Goal: Transaction & Acquisition: Book appointment/travel/reservation

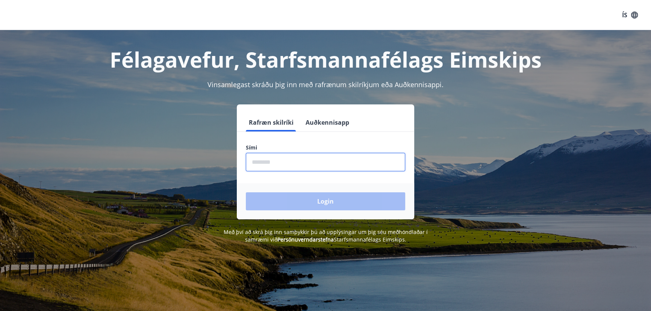
click at [308, 165] on input "phone" at bounding box center [325, 162] width 159 height 18
click at [316, 125] on button "Auðkennisapp" at bounding box center [328, 123] width 50 height 18
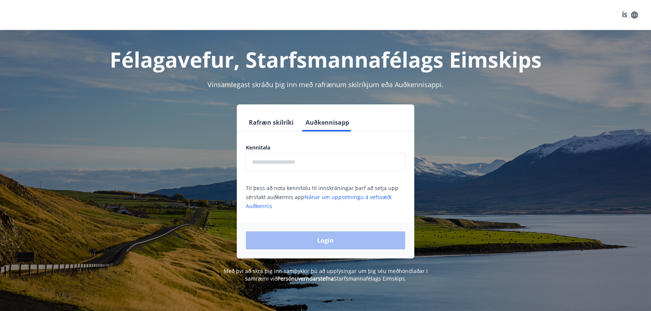
click at [294, 166] on input "text" at bounding box center [325, 162] width 159 height 18
type input "**********"
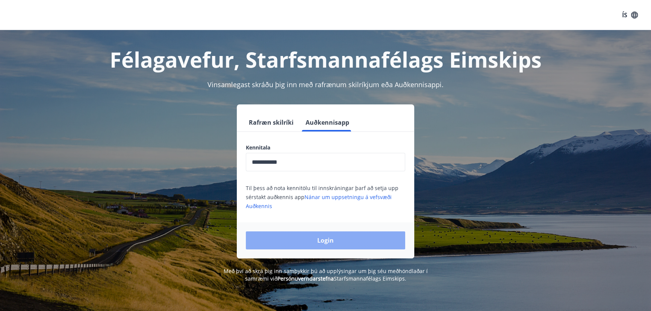
click at [317, 244] on button "Login" at bounding box center [325, 241] width 159 height 18
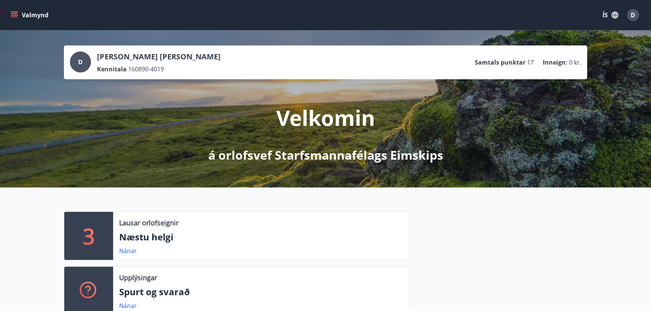
click at [26, 15] on button "Valmynd" at bounding box center [30, 15] width 42 height 14
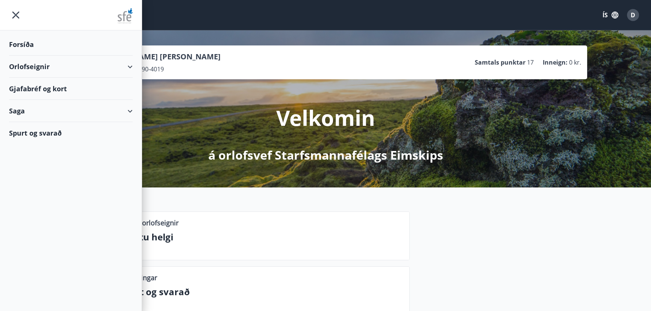
click at [32, 68] on div "Orlofseignir" at bounding box center [71, 67] width 124 height 22
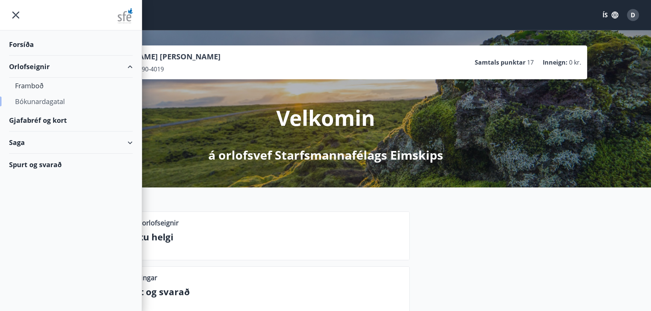
click at [39, 101] on div "Bókunardagatal" at bounding box center [71, 102] width 112 height 16
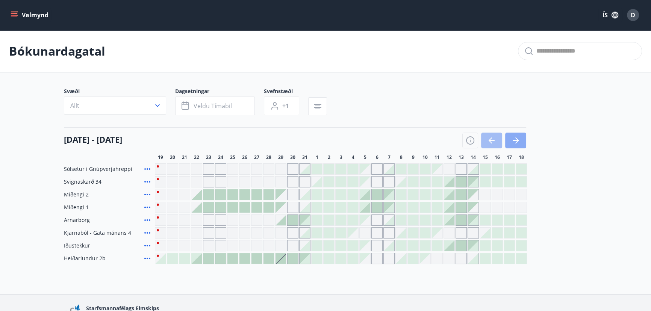
click at [520, 139] on icon "button" at bounding box center [515, 140] width 9 height 9
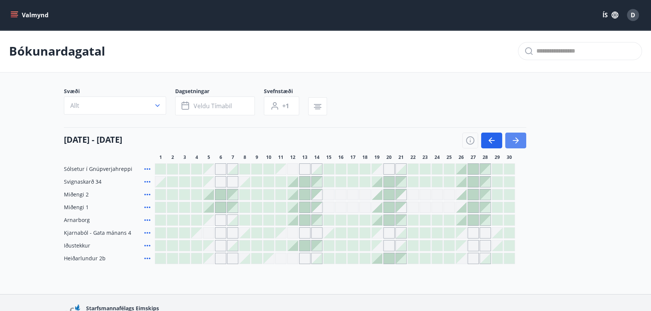
click at [515, 141] on icon "button" at bounding box center [515, 140] width 9 height 9
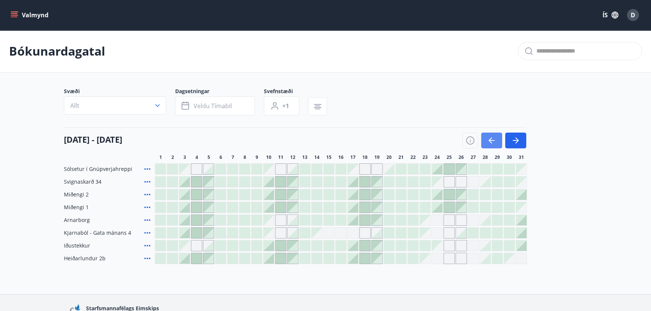
click at [487, 133] on button "button" at bounding box center [491, 141] width 21 height 16
